Goal: Task Accomplishment & Management: Manage account settings

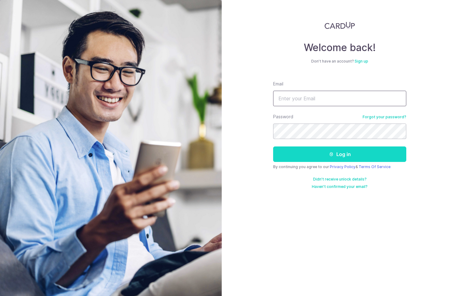
type input "[EMAIL_ADDRESS][DOMAIN_NAME]"
click at [344, 156] on button "Log in" at bounding box center [339, 153] width 133 height 15
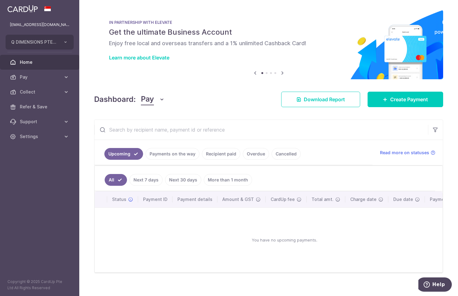
click at [151, 101] on span "Pay" at bounding box center [147, 99] width 13 height 12
click at [153, 137] on link "Collect" at bounding box center [173, 131] width 64 height 15
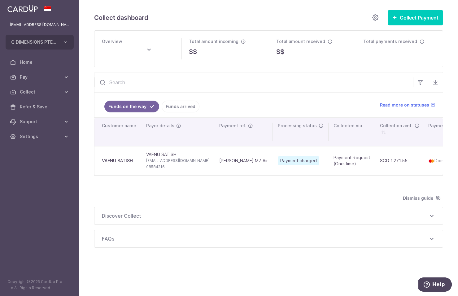
click at [175, 105] on link "Funds arrived" at bounding box center [180, 107] width 38 height 12
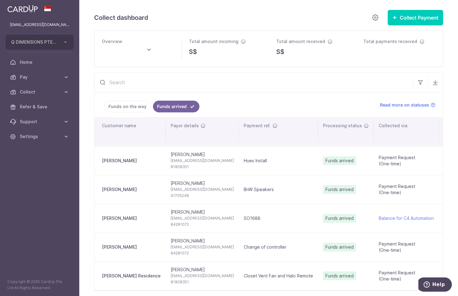
click at [134, 110] on link "Funds on the way" at bounding box center [127, 107] width 46 height 12
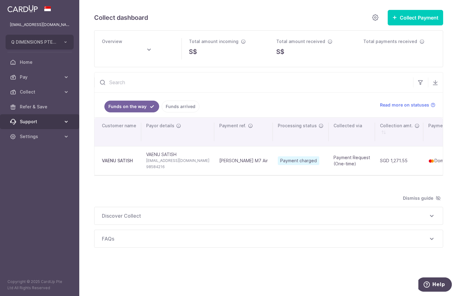
type input "October 2025"
